Goal: Task Accomplishment & Management: Manage account settings

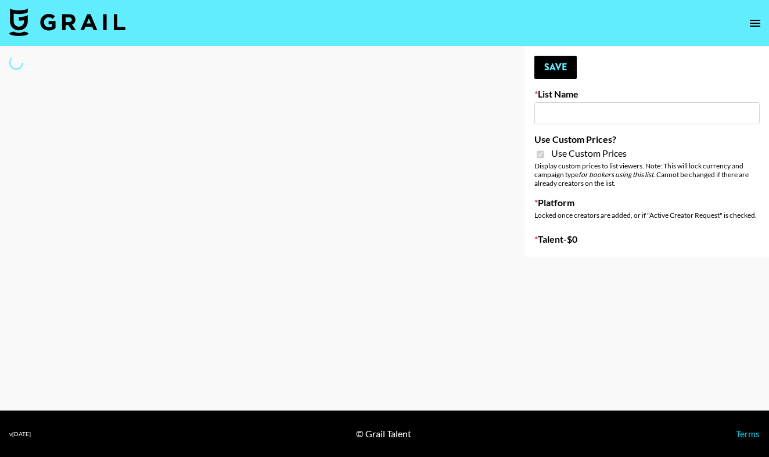
type input "Earth Cure ([DATE])"
checkbox input "true"
select select "Brand"
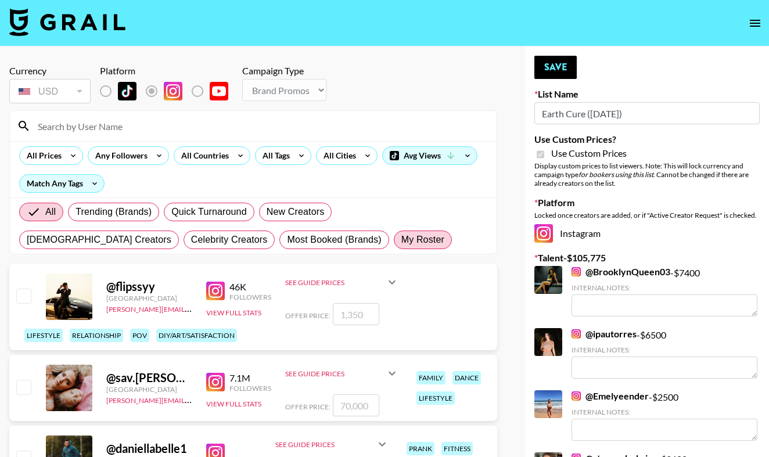
click at [402, 242] on span "My Roster" at bounding box center [423, 240] width 43 height 14
click at [402, 240] on input "My Roster" at bounding box center [402, 240] width 0 height 0
radio input "true"
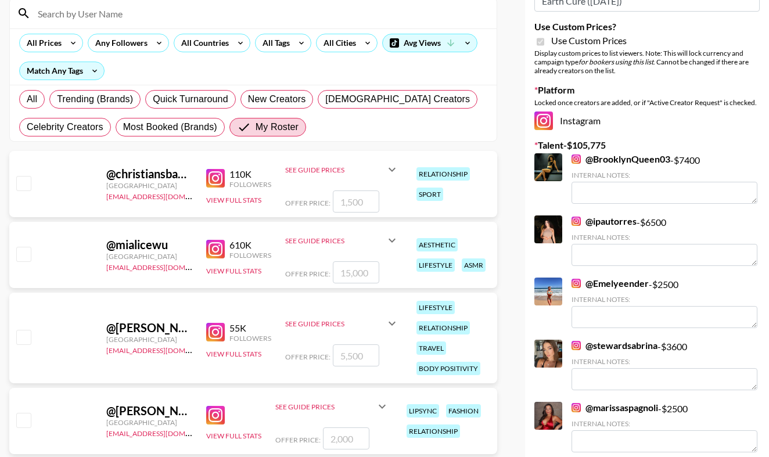
scroll to position [151, 0]
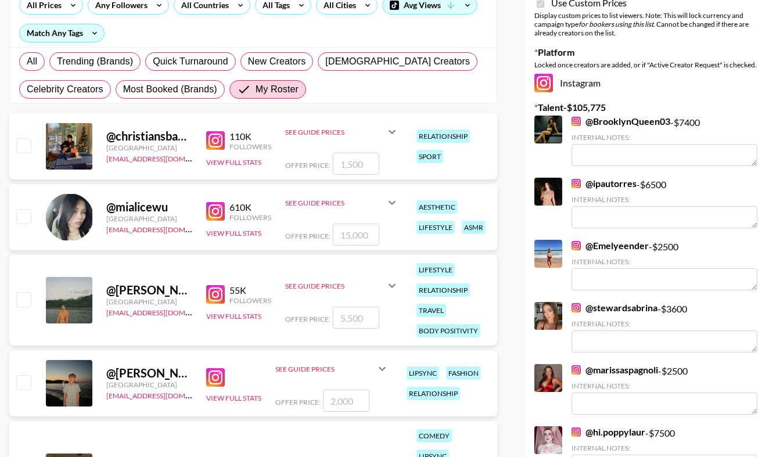
click at [28, 214] on input "checkbox" at bounding box center [23, 216] width 14 height 14
checkbox input "true"
type input "15000"
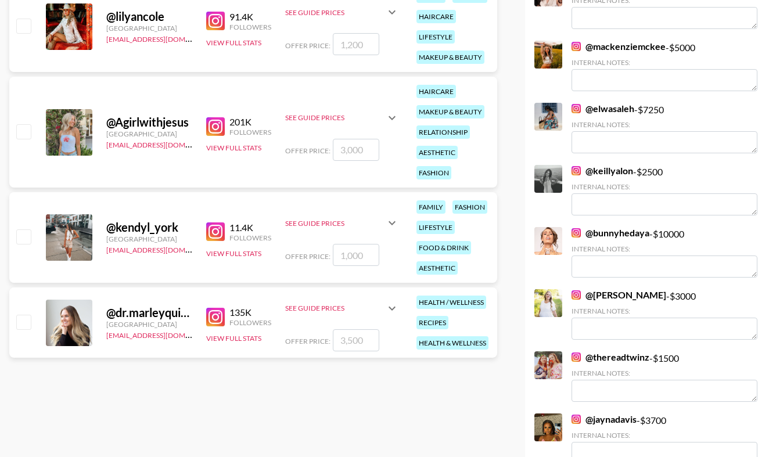
scroll to position [972, 0]
click at [24, 240] on input "checkbox" at bounding box center [23, 236] width 14 height 14
checkbox input "true"
type input "1000"
click at [23, 328] on input "checkbox" at bounding box center [23, 321] width 14 height 14
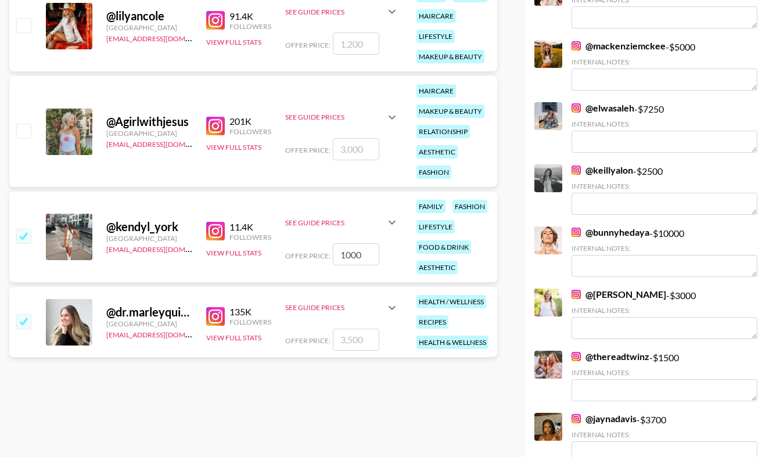
checkbox input "true"
type input "3500"
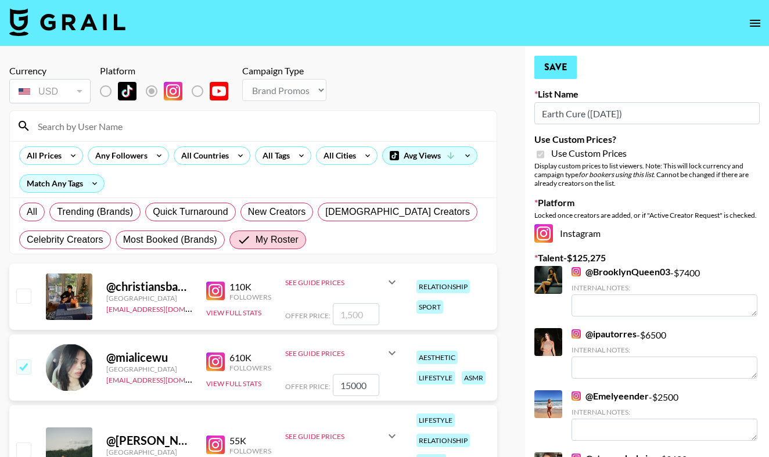
scroll to position [0, 0]
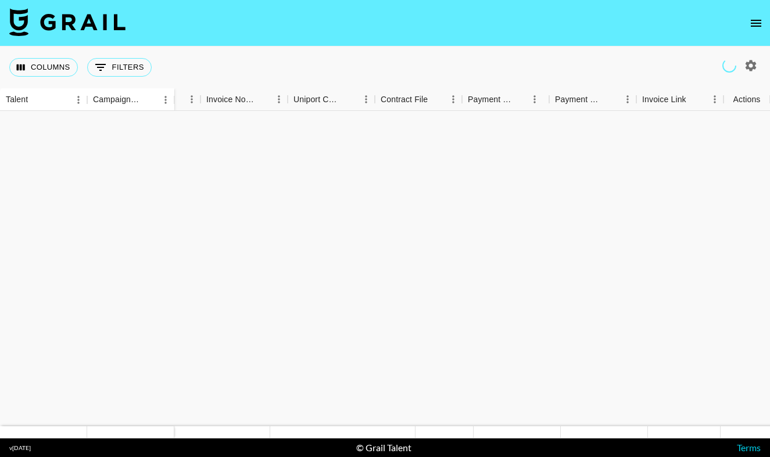
scroll to position [756, 1159]
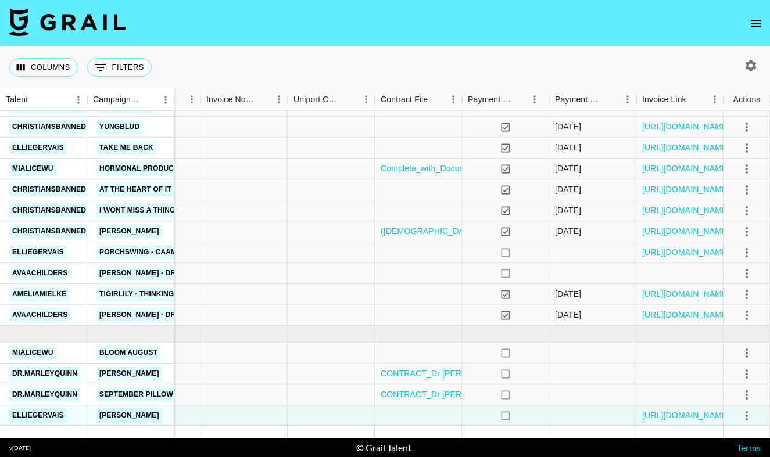
click at [753, 25] on icon "open drawer" at bounding box center [756, 23] width 14 height 14
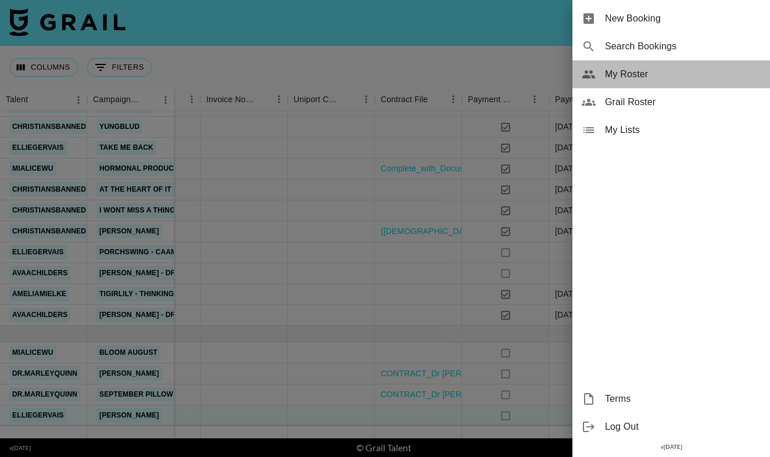
click at [639, 70] on span "My Roster" at bounding box center [683, 74] width 156 height 14
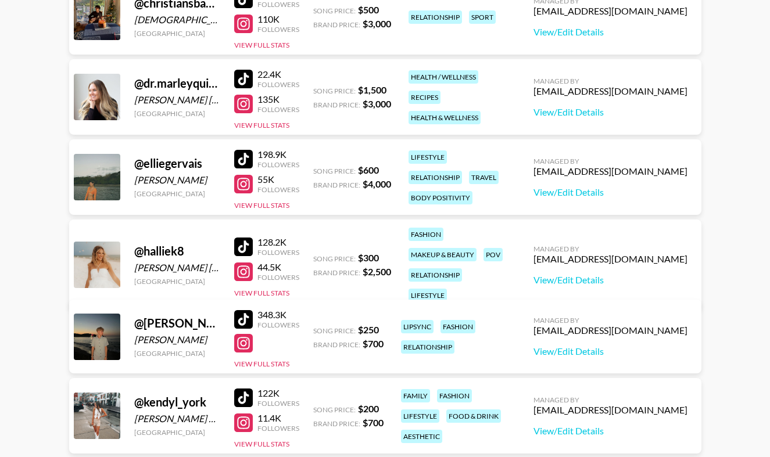
scroll to position [352, 0]
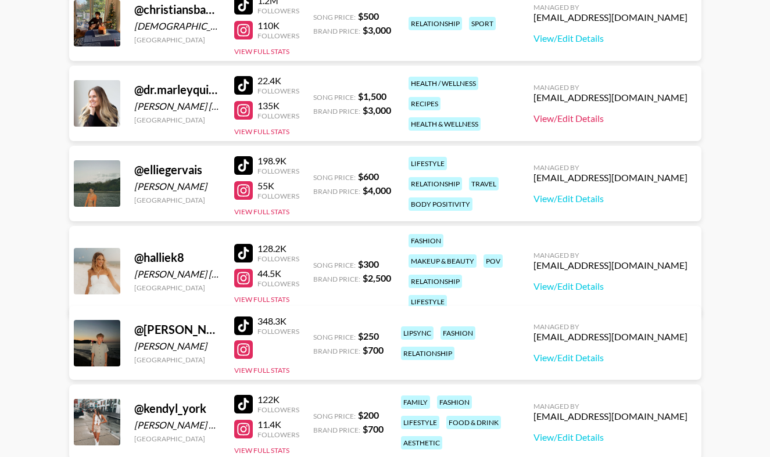
click at [617, 119] on link "View/Edit Details" at bounding box center [611, 119] width 154 height 12
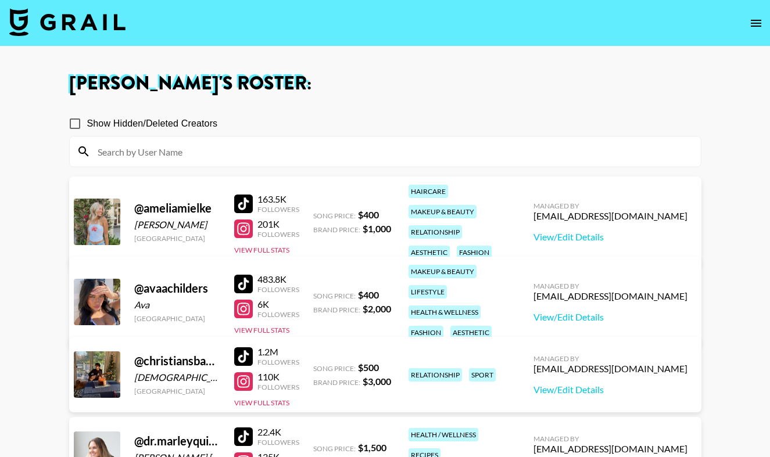
scroll to position [0, 0]
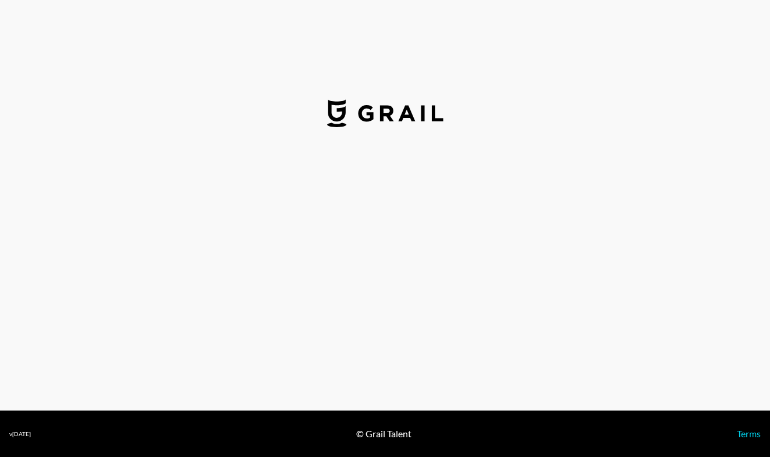
select select "USD"
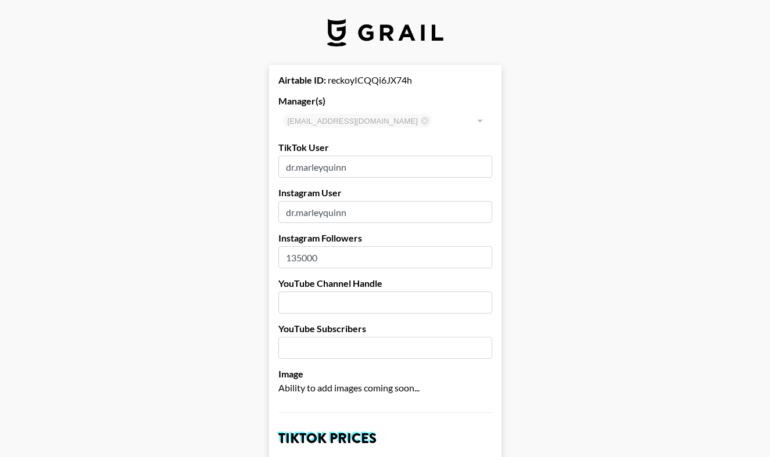
type input "[GEOGRAPHIC_DATA]"
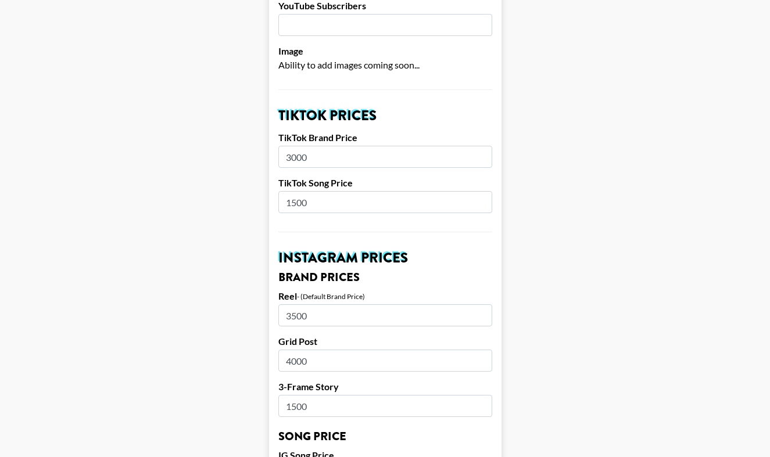
scroll to position [325, 0]
